Goal: Transaction & Acquisition: Book appointment/travel/reservation

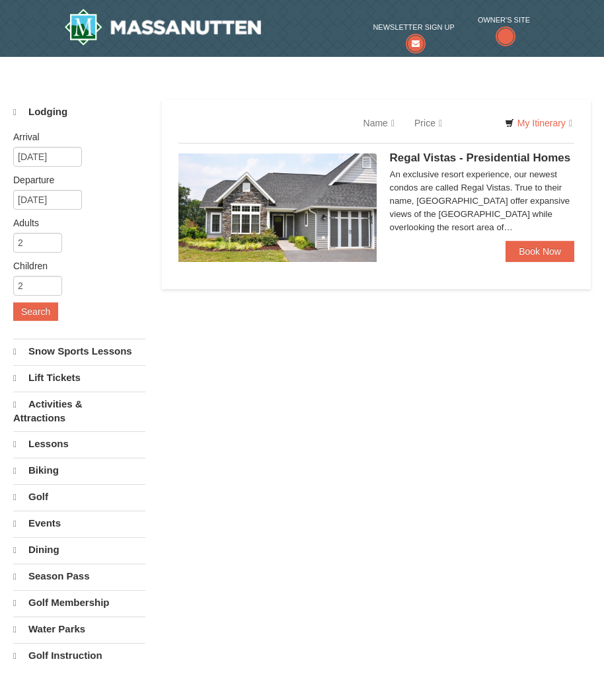
select select "9"
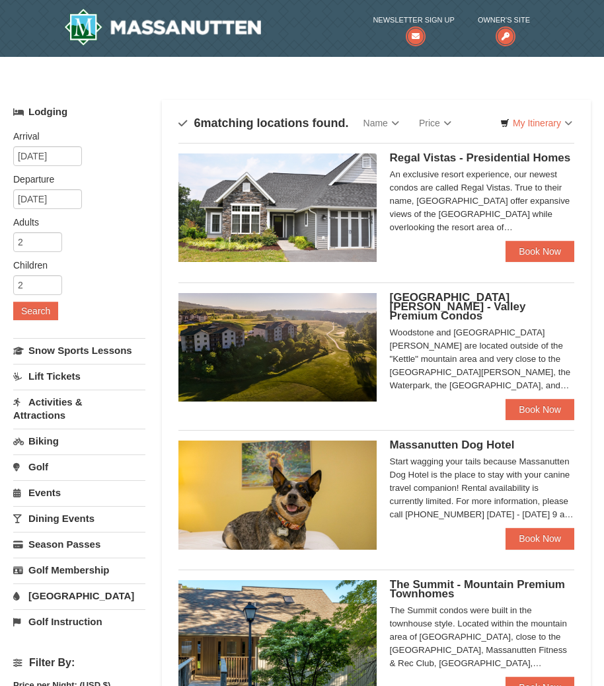
click at [495, 230] on div "An exclusive resort experience, our newest condos are called Regal Vistas. True…" at bounding box center [482, 201] width 184 height 66
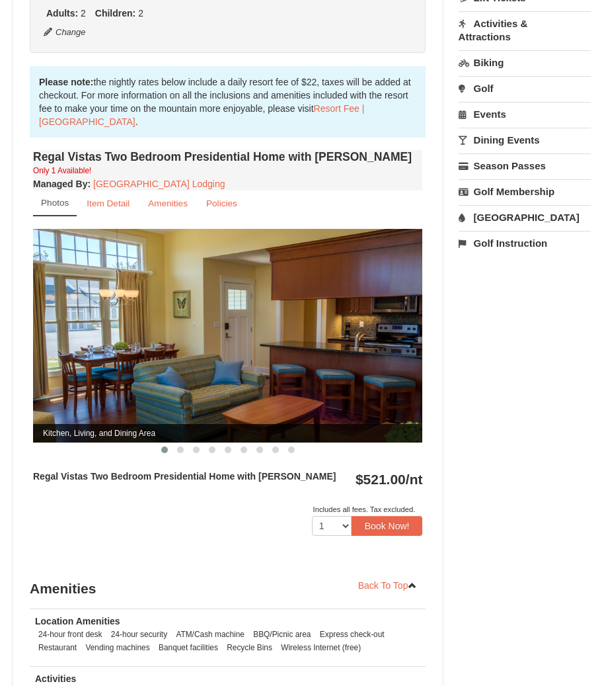
scroll to position [397, 0]
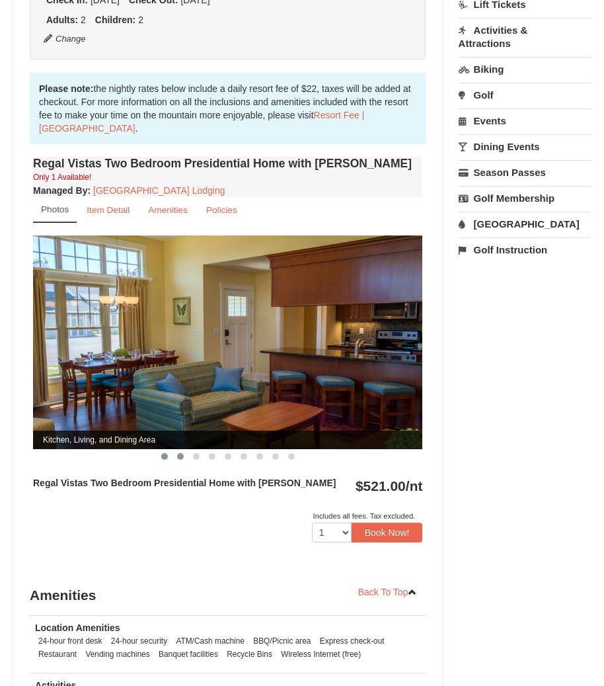
click at [184, 450] on button at bounding box center [181, 456] width 16 height 13
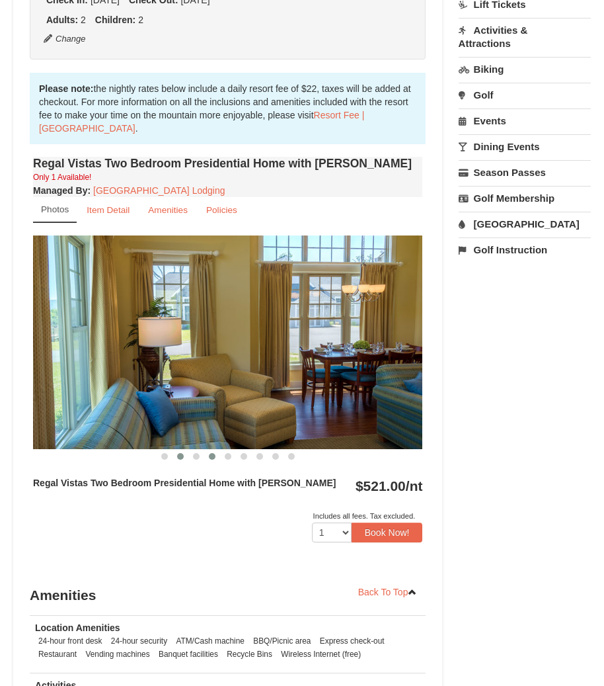
click at [208, 450] on button at bounding box center [212, 456] width 16 height 13
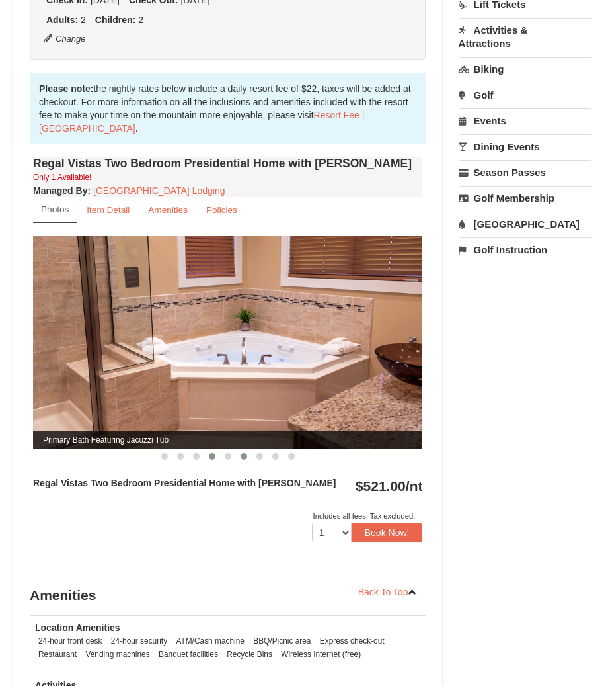
click at [238, 450] on button at bounding box center [244, 456] width 16 height 13
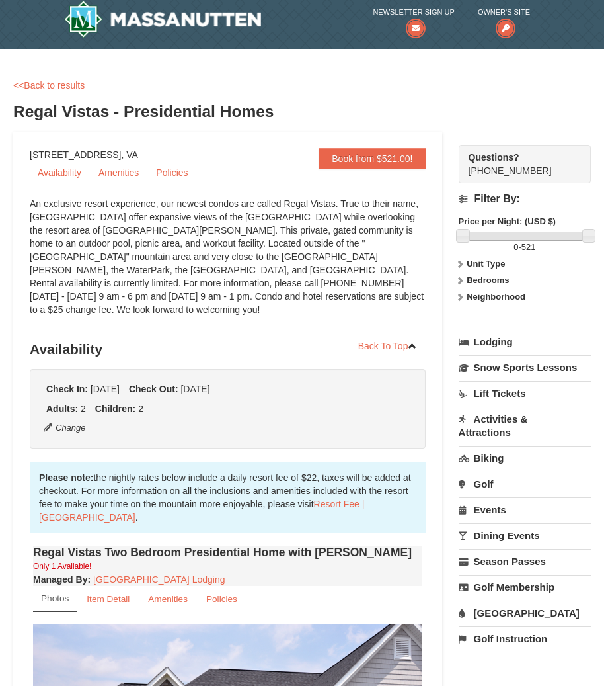
scroll to position [0, 0]
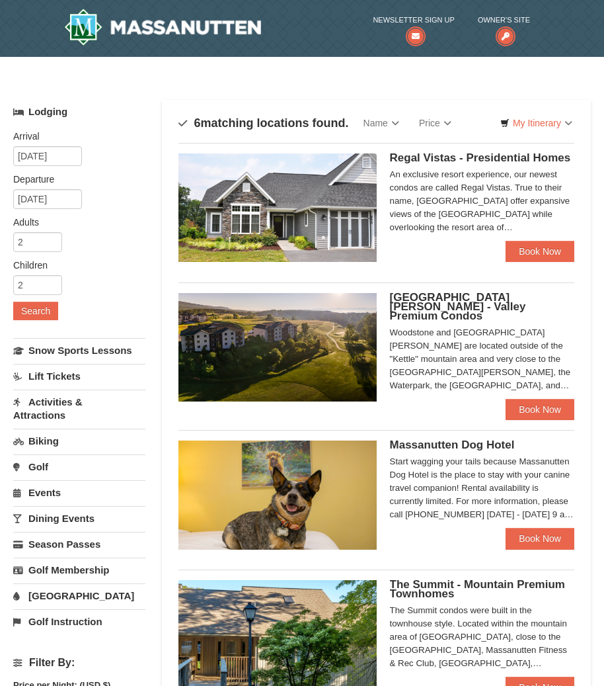
click at [508, 349] on div "Woodstone and [GEOGRAPHIC_DATA][PERSON_NAME] are located outside of the "Kettle…" at bounding box center [482, 359] width 184 height 66
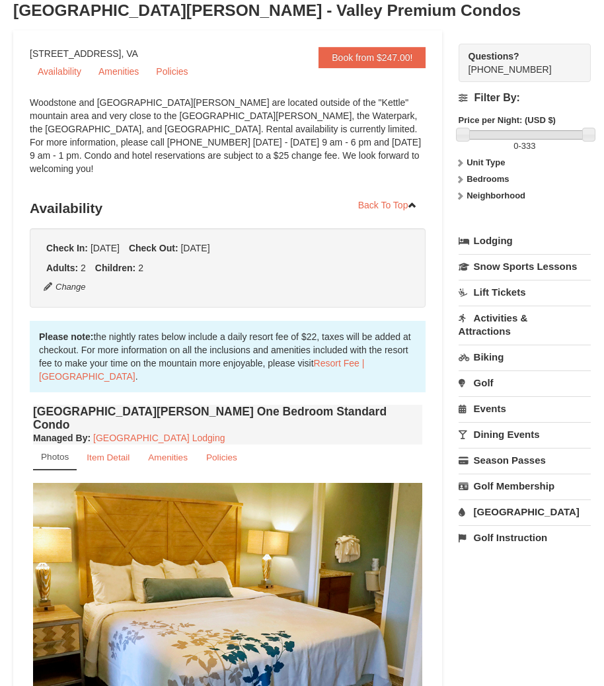
scroll to position [397, 0]
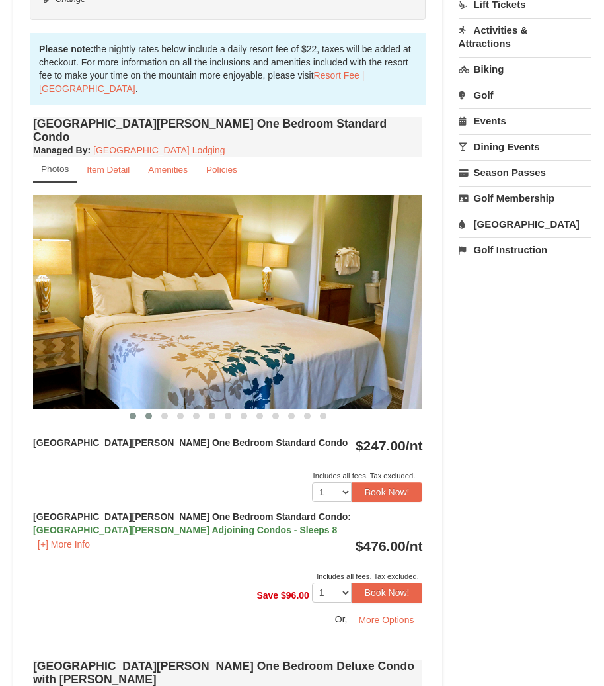
click at [155, 409] on button at bounding box center [149, 415] width 16 height 13
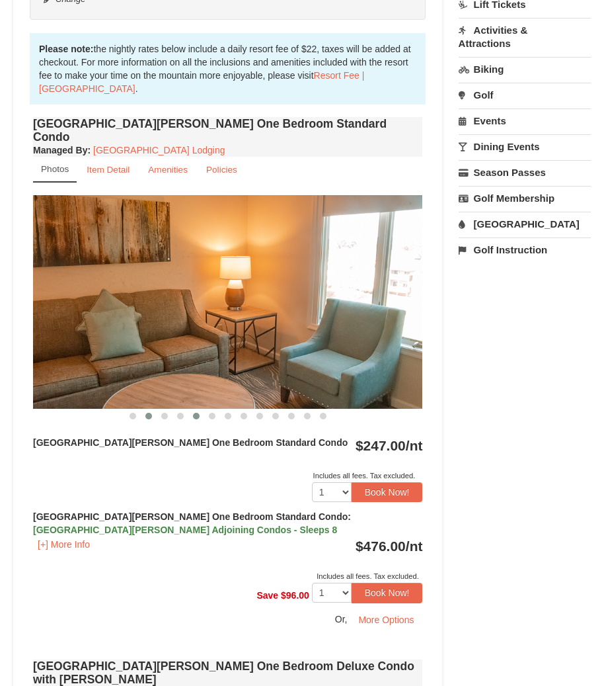
click at [195, 413] on span at bounding box center [196, 416] width 7 height 7
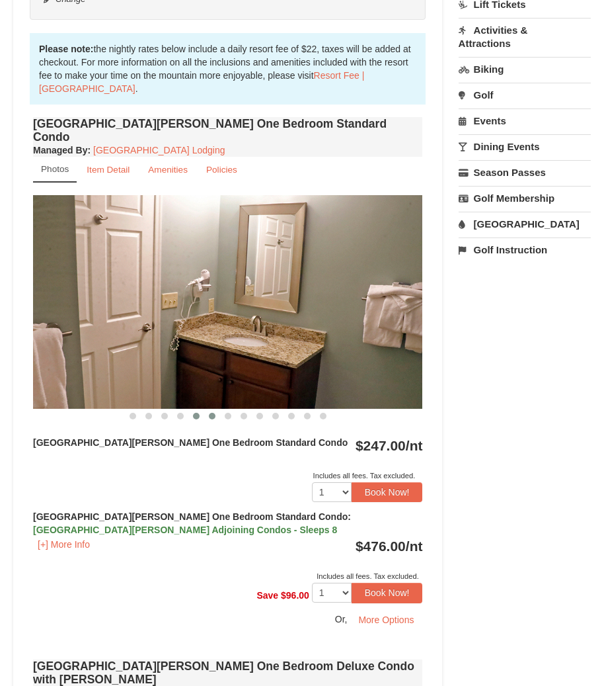
click at [214, 413] on span at bounding box center [212, 416] width 7 height 7
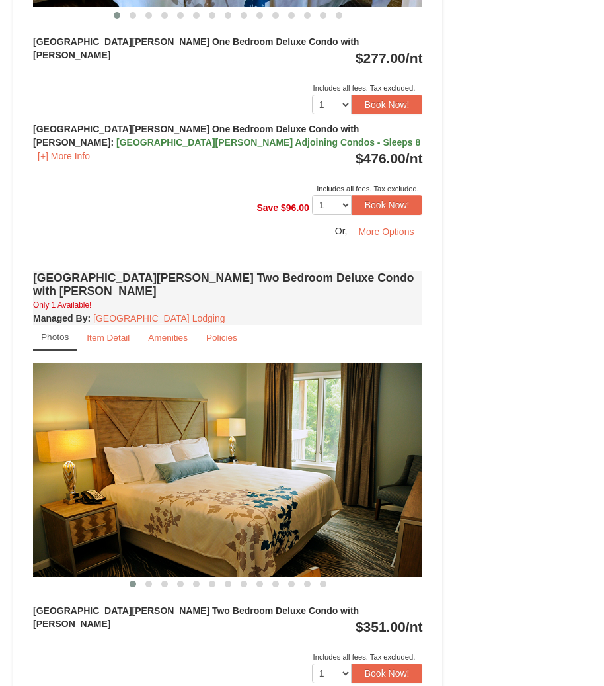
scroll to position [1323, 0]
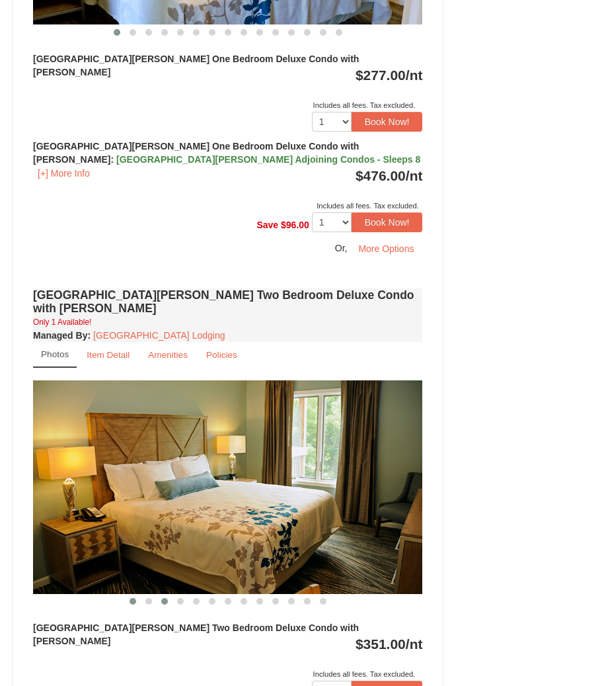
click at [162, 594] on button at bounding box center [165, 600] width 16 height 13
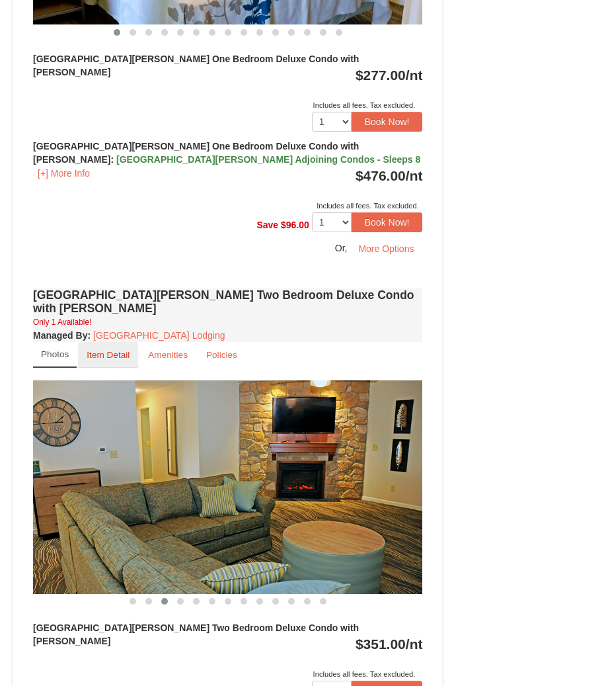
click at [104, 350] on small "Item Detail" at bounding box center [108, 355] width 43 height 10
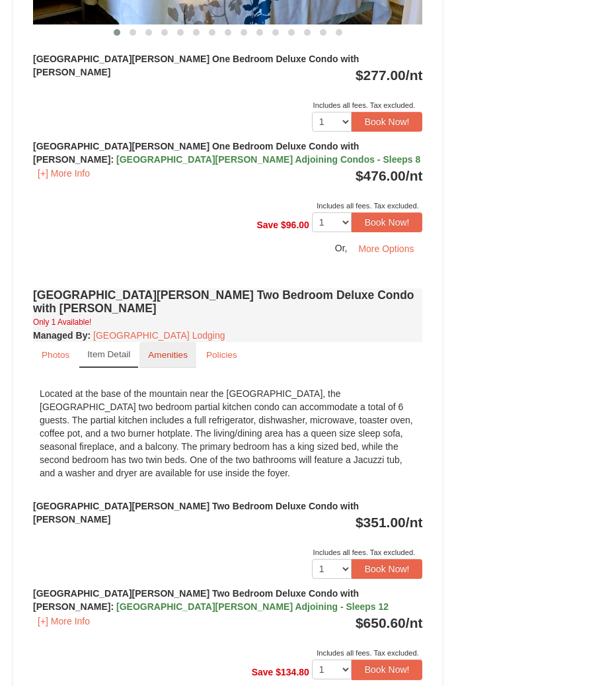
click at [165, 350] on small "Amenities" at bounding box center [168, 355] width 40 height 10
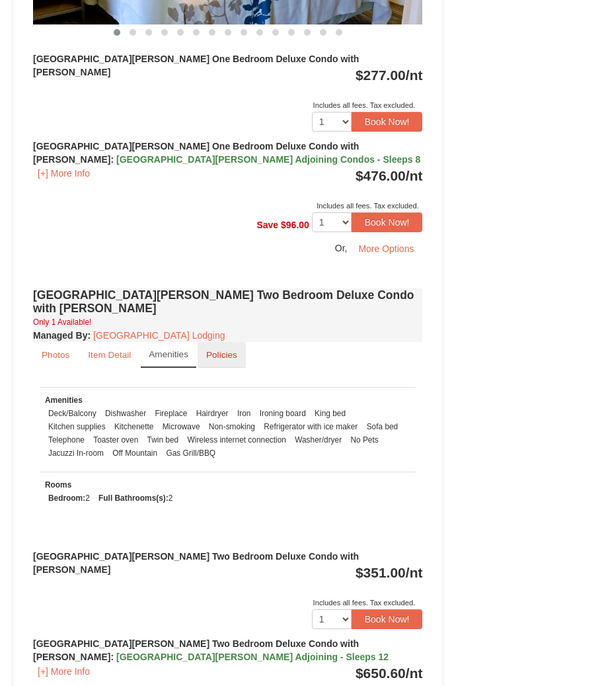
click at [218, 350] on small "Policies" at bounding box center [221, 355] width 31 height 10
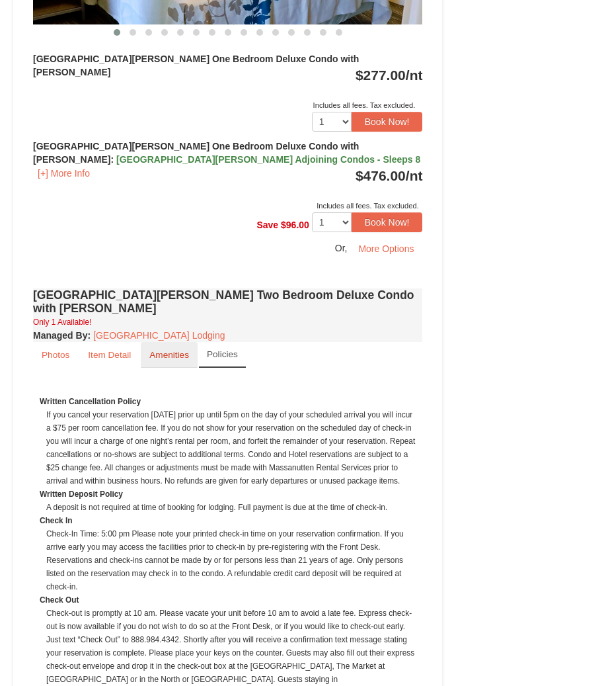
click at [180, 350] on small "Amenities" at bounding box center [169, 355] width 40 height 10
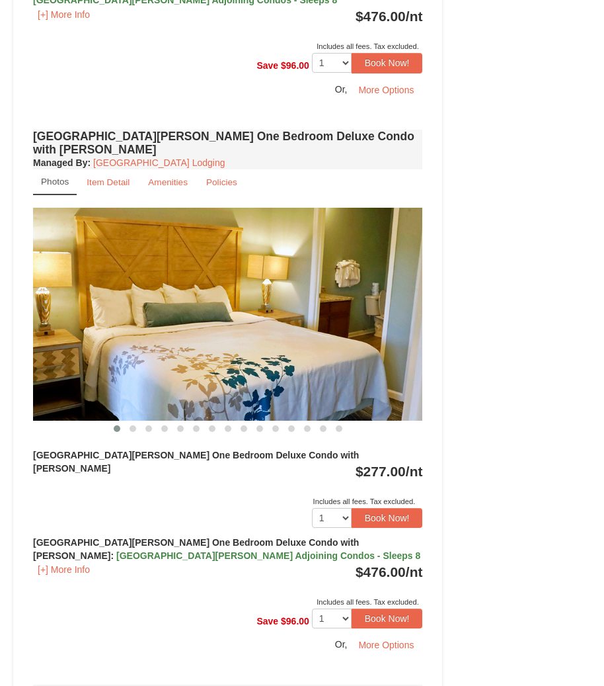
scroll to position [926, 0]
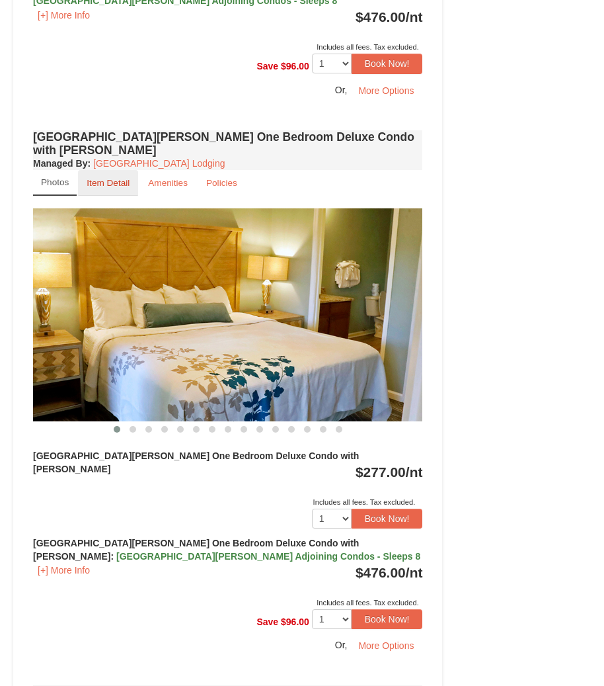
click at [102, 170] on link "Item Detail" at bounding box center [108, 183] width 60 height 26
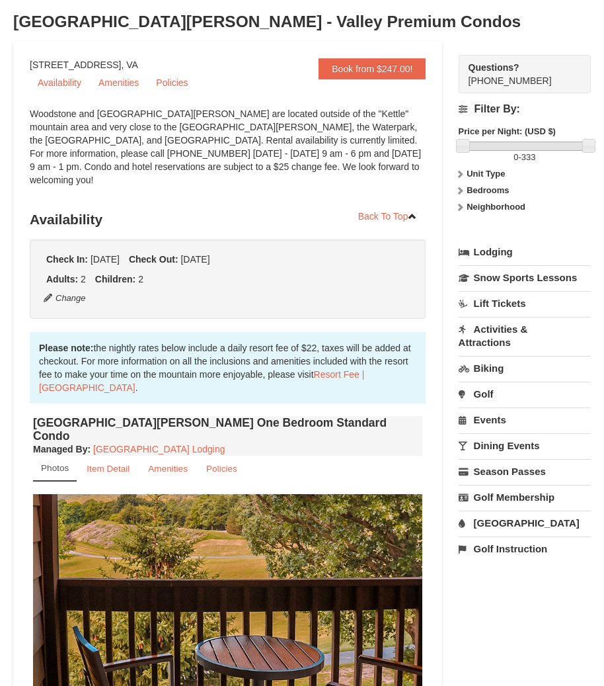
scroll to position [0, 0]
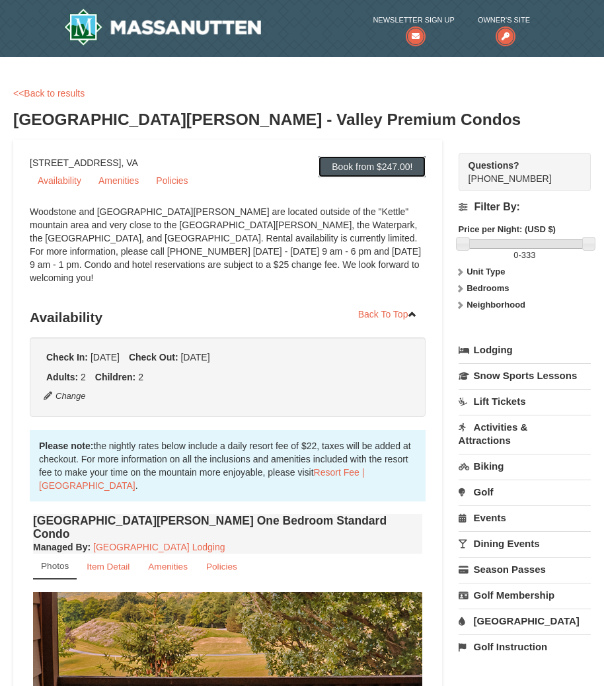
drag, startPoint x: 399, startPoint y: 174, endPoint x: 384, endPoint y: 187, distance: 19.7
click at [399, 174] on link "Book from $247.00!" at bounding box center [372, 166] width 107 height 21
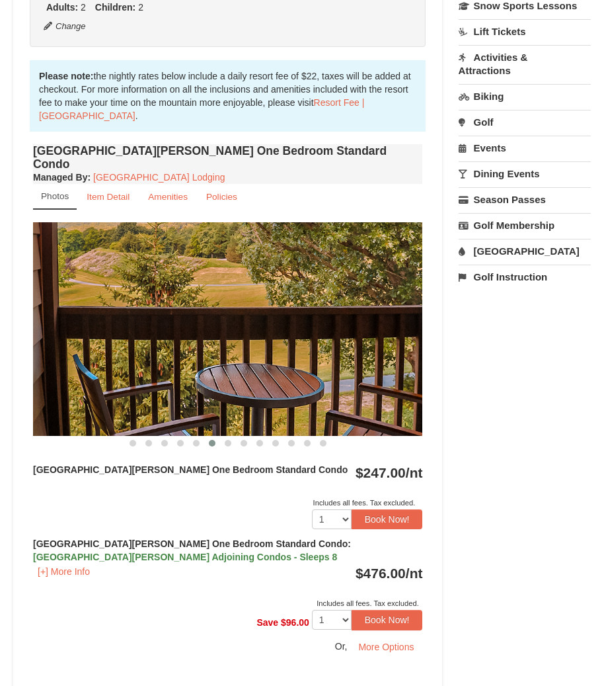
scroll to position [489, 0]
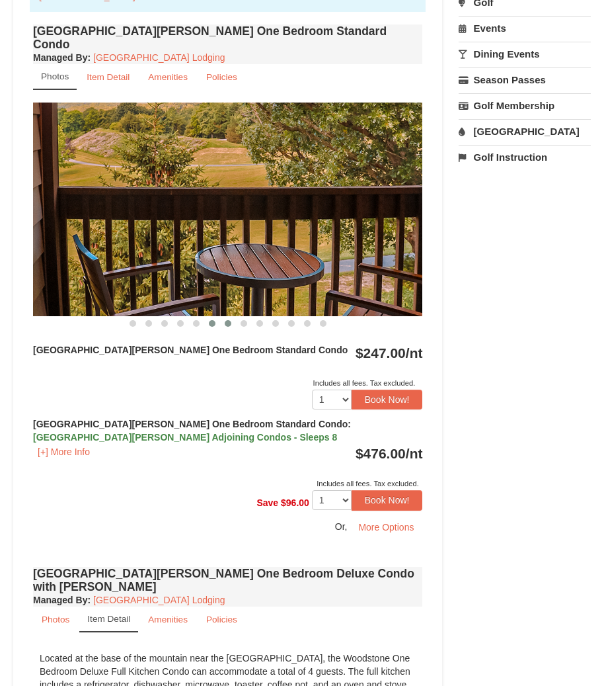
click at [226, 320] on span at bounding box center [228, 323] width 7 height 7
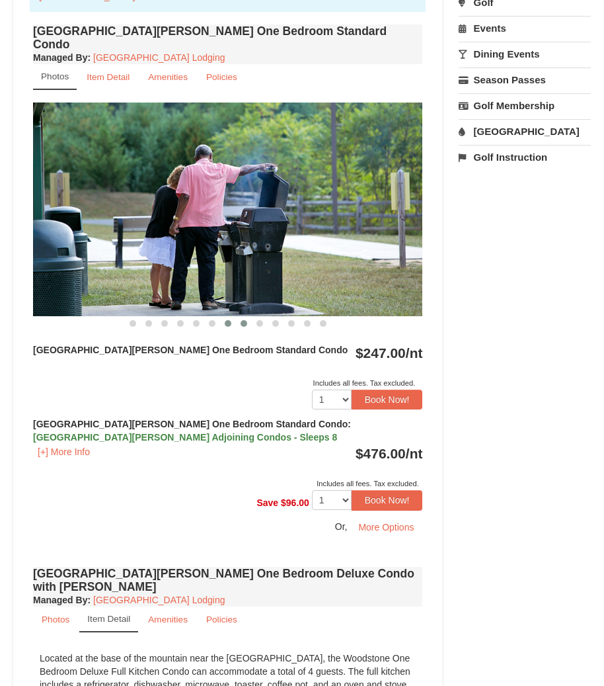
click at [247, 320] on span at bounding box center [244, 323] width 7 height 7
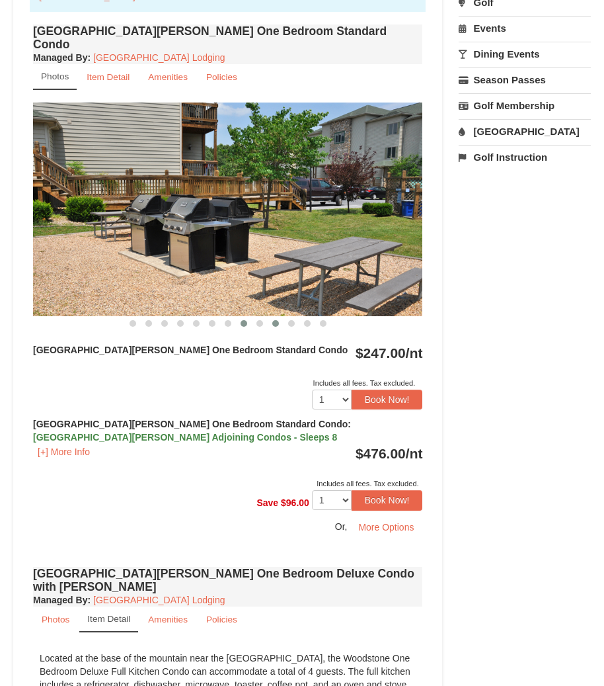
click at [282, 317] on button at bounding box center [276, 323] width 16 height 13
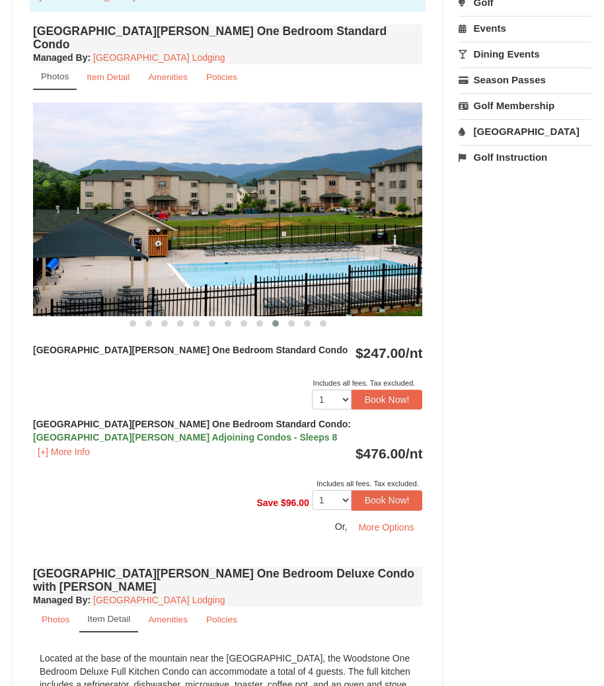
click at [316, 304] on div "Woodstone Meadows One Bedroom Standard Condo Managed By : Massanutten Resort Lo…" at bounding box center [228, 292] width 396 height 542
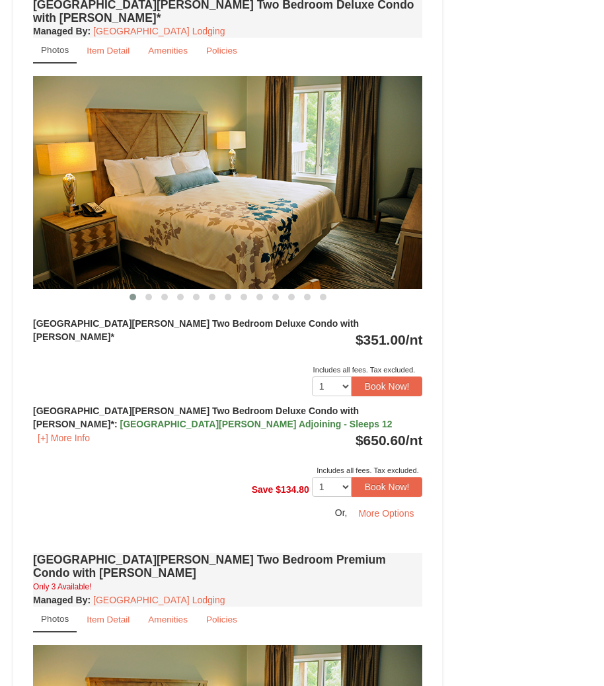
scroll to position [2282, 0]
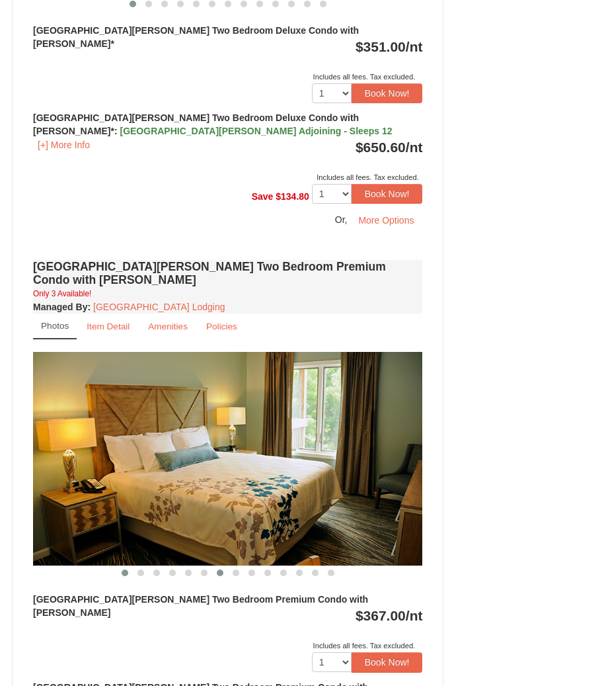
click at [214, 566] on button at bounding box center [220, 572] width 16 height 13
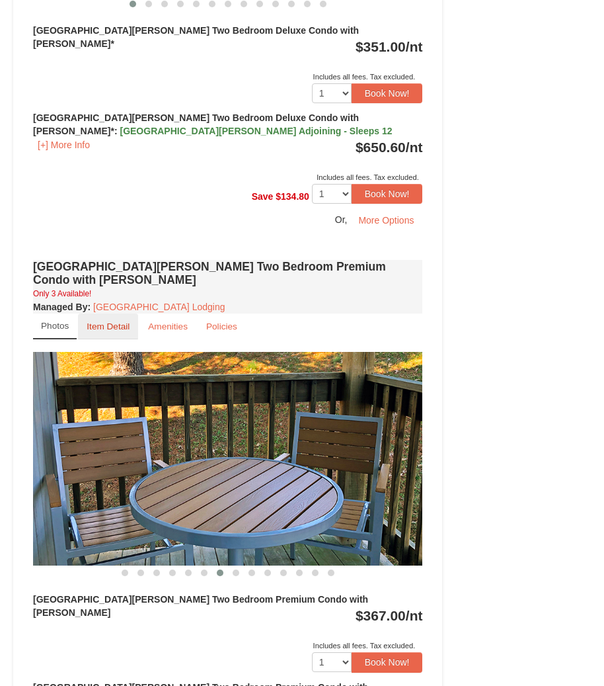
click at [85, 313] on link "Item Detail" at bounding box center [108, 326] width 60 height 26
